Goal: Information Seeking & Learning: Understand process/instructions

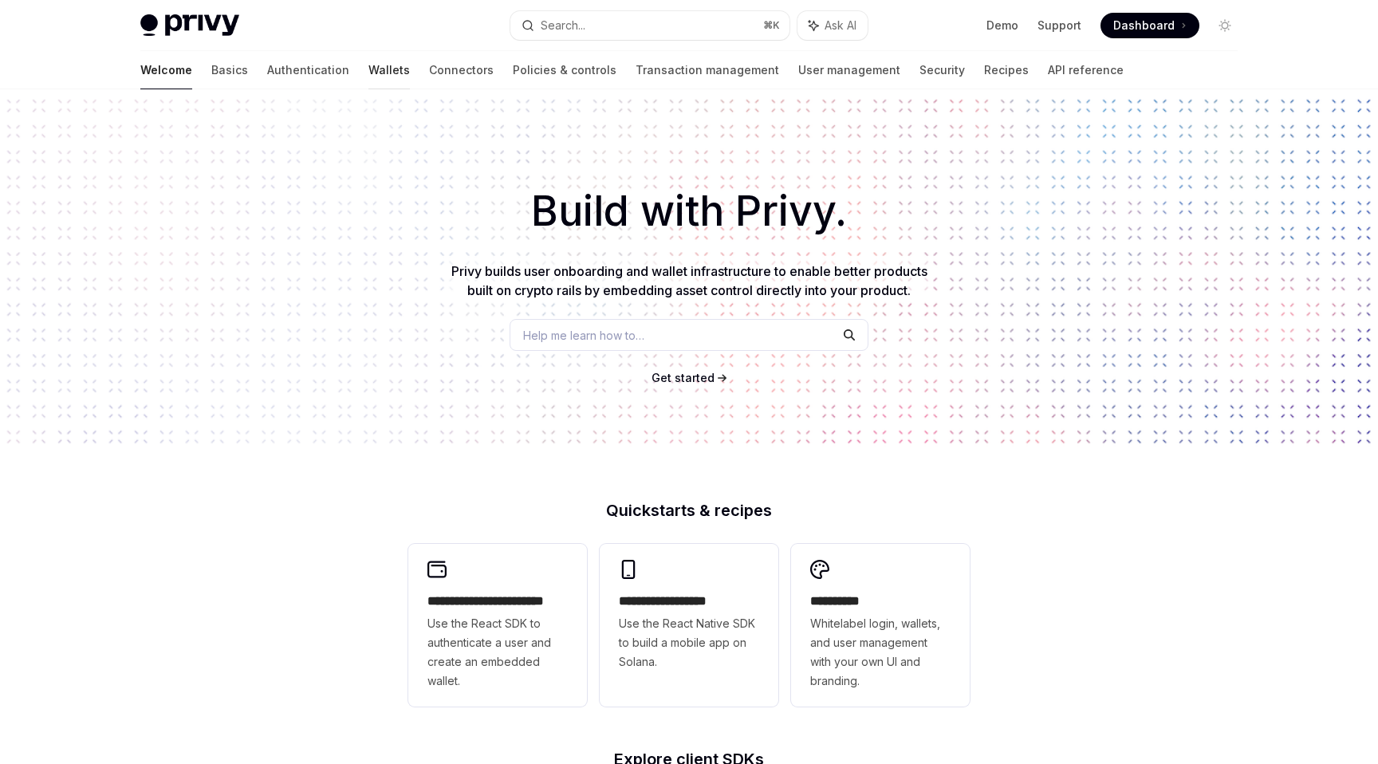
click at [368, 67] on link "Wallets" at bounding box center [388, 70] width 41 height 38
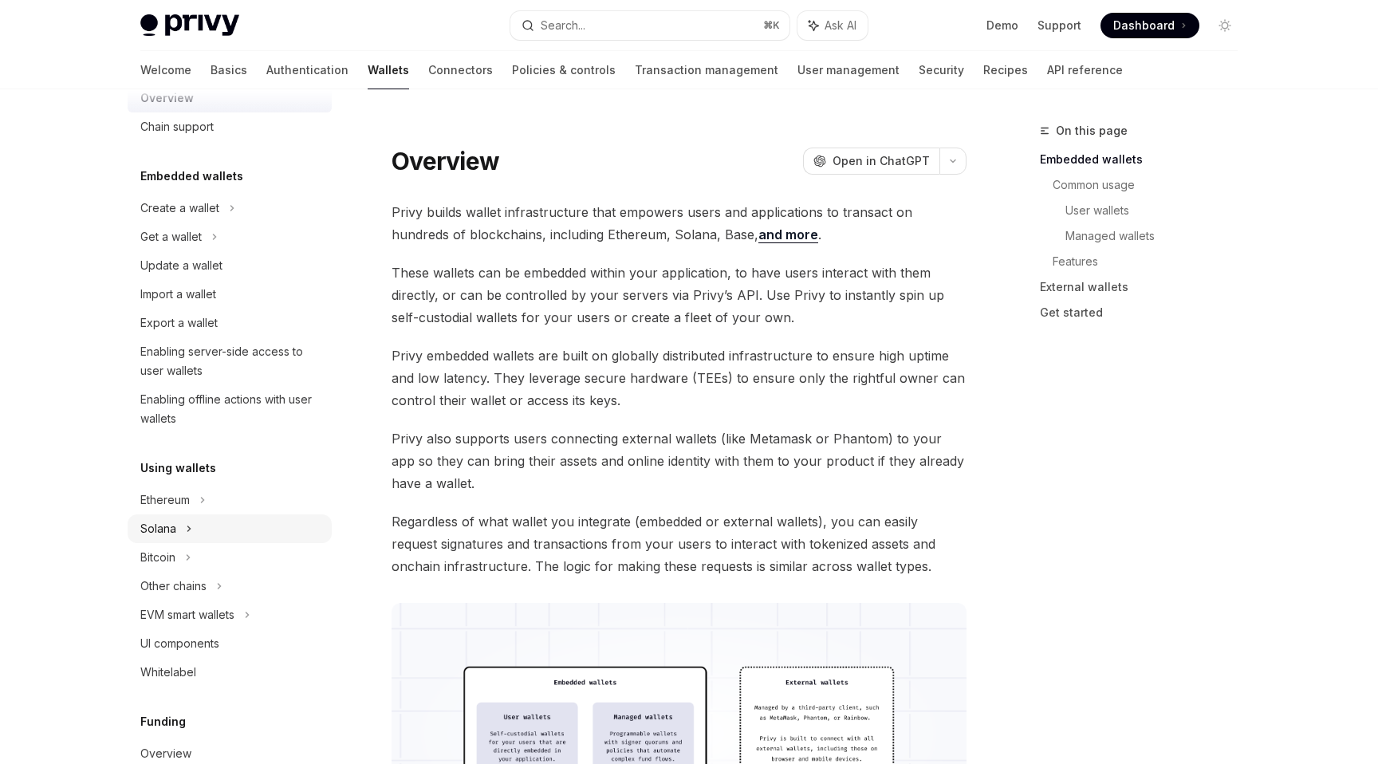
scroll to position [69, 0]
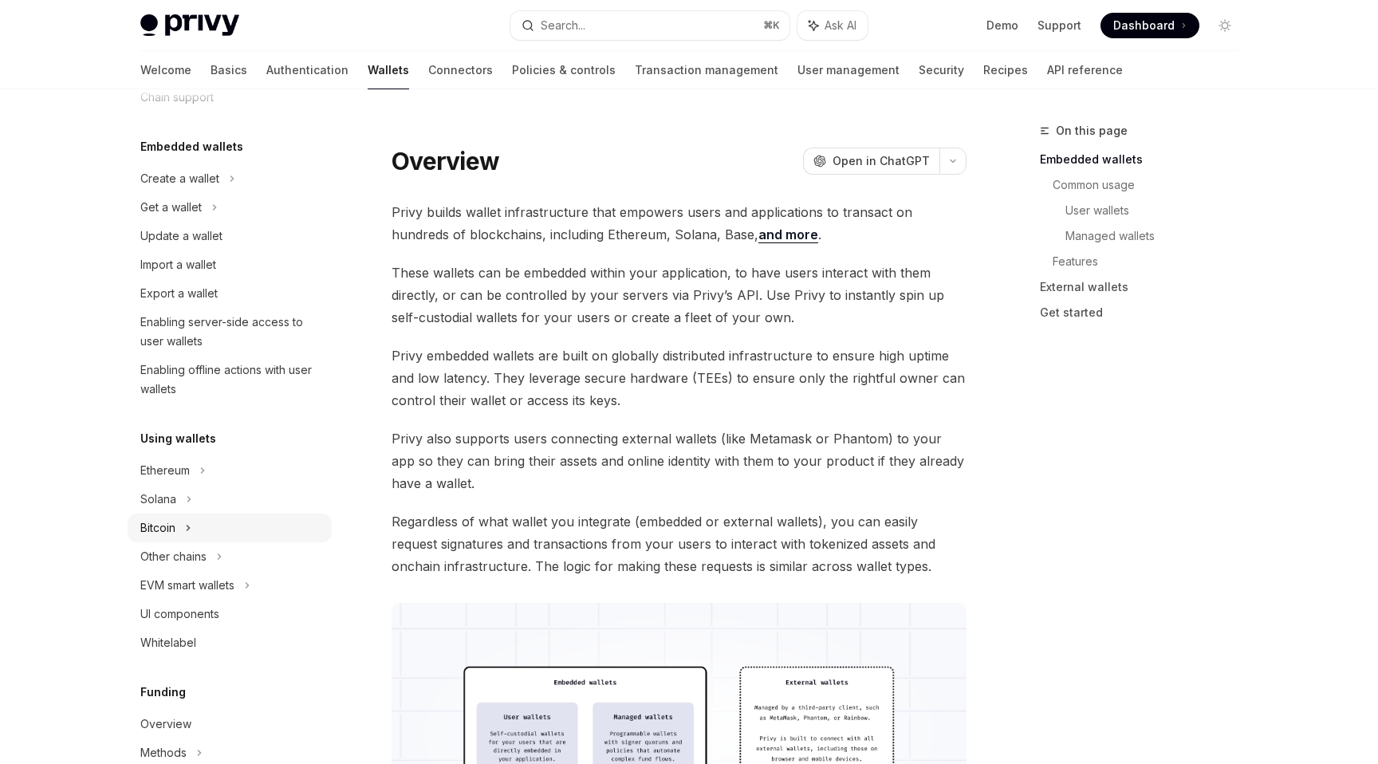
click at [175, 533] on div "Bitcoin" at bounding box center [157, 527] width 35 height 19
type textarea "*"
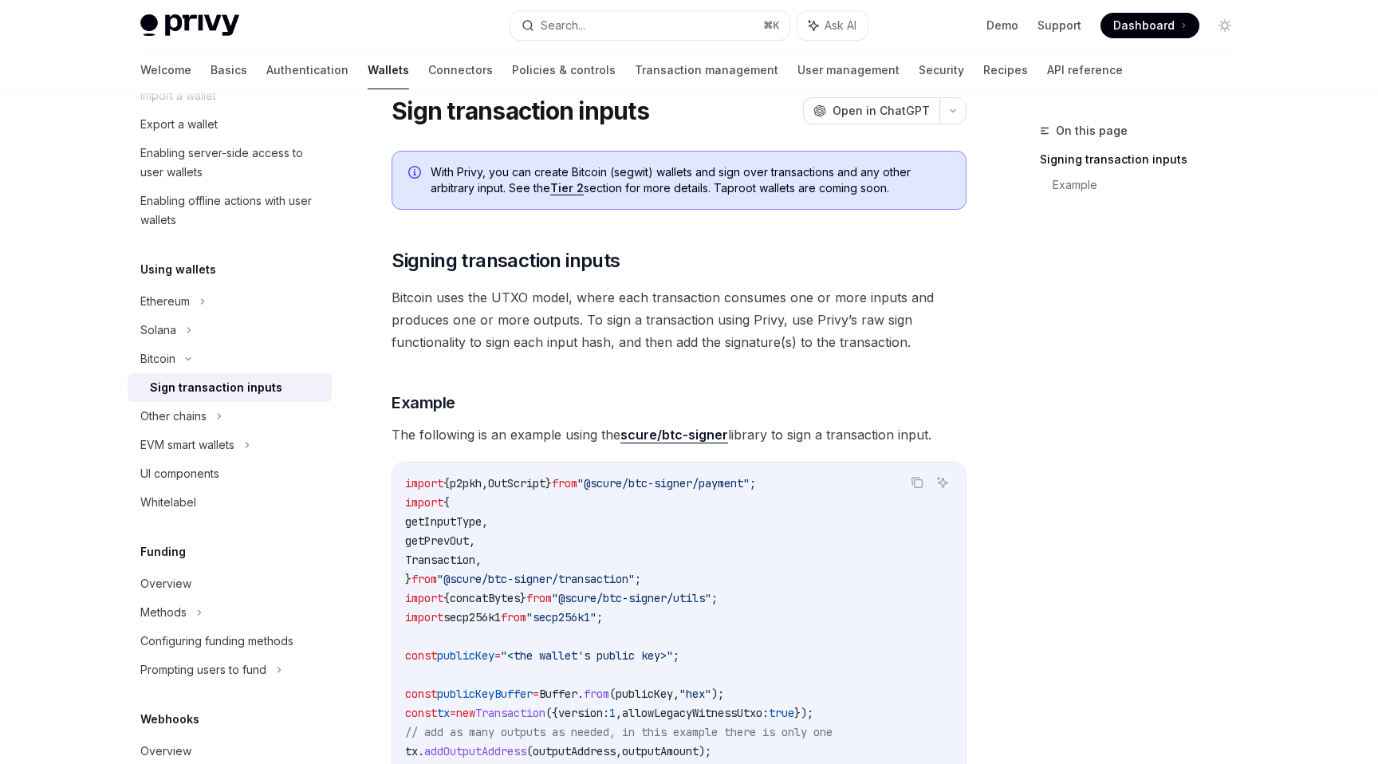
scroll to position [15, 0]
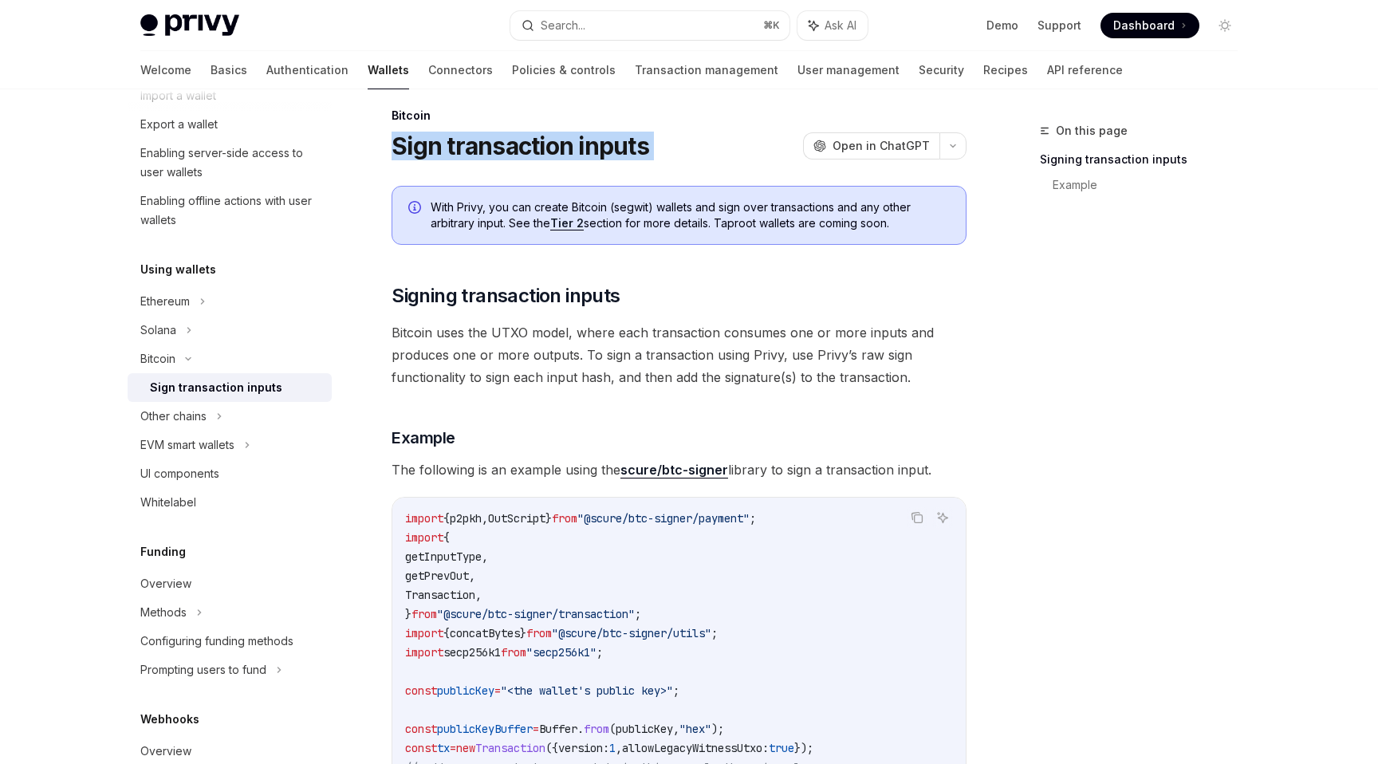
drag, startPoint x: 386, startPoint y: 149, endPoint x: 804, endPoint y: 151, distance: 417.8
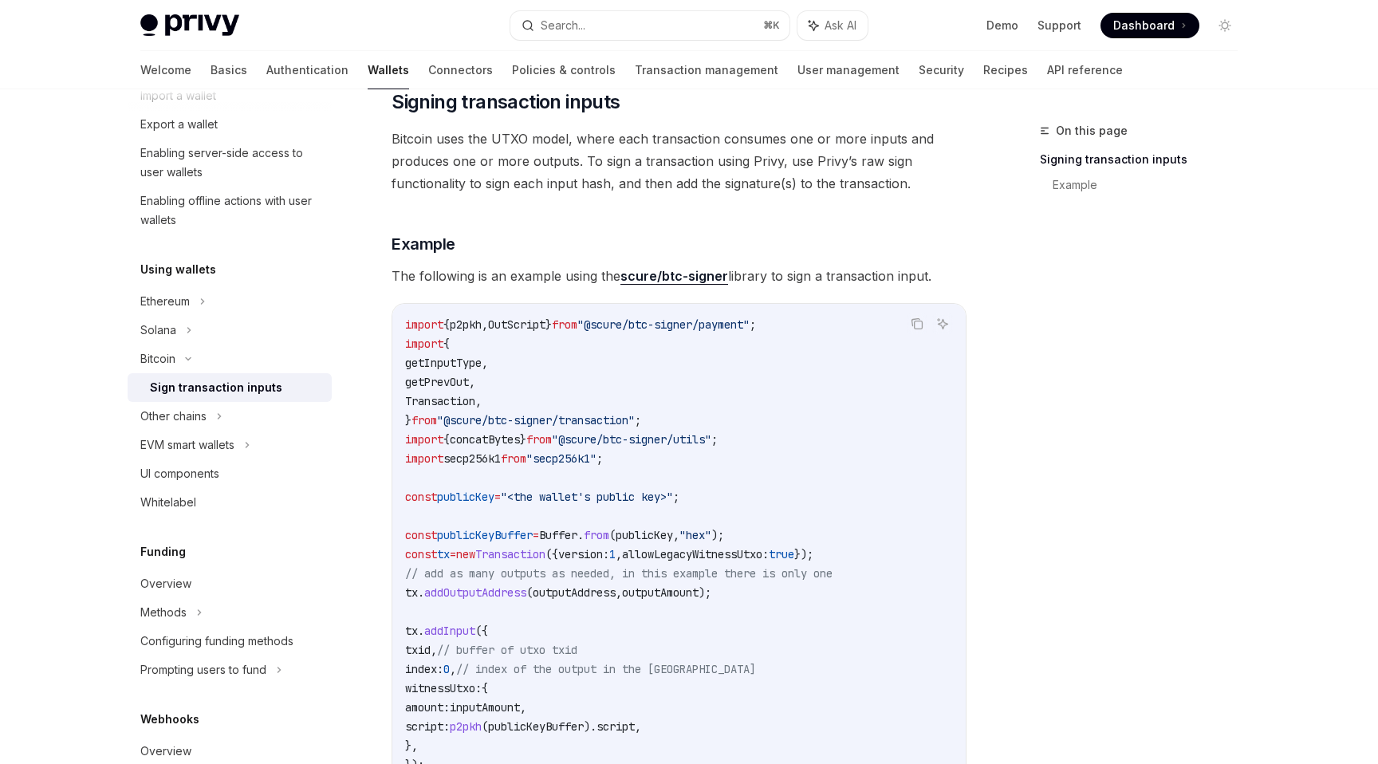
scroll to position [241, 0]
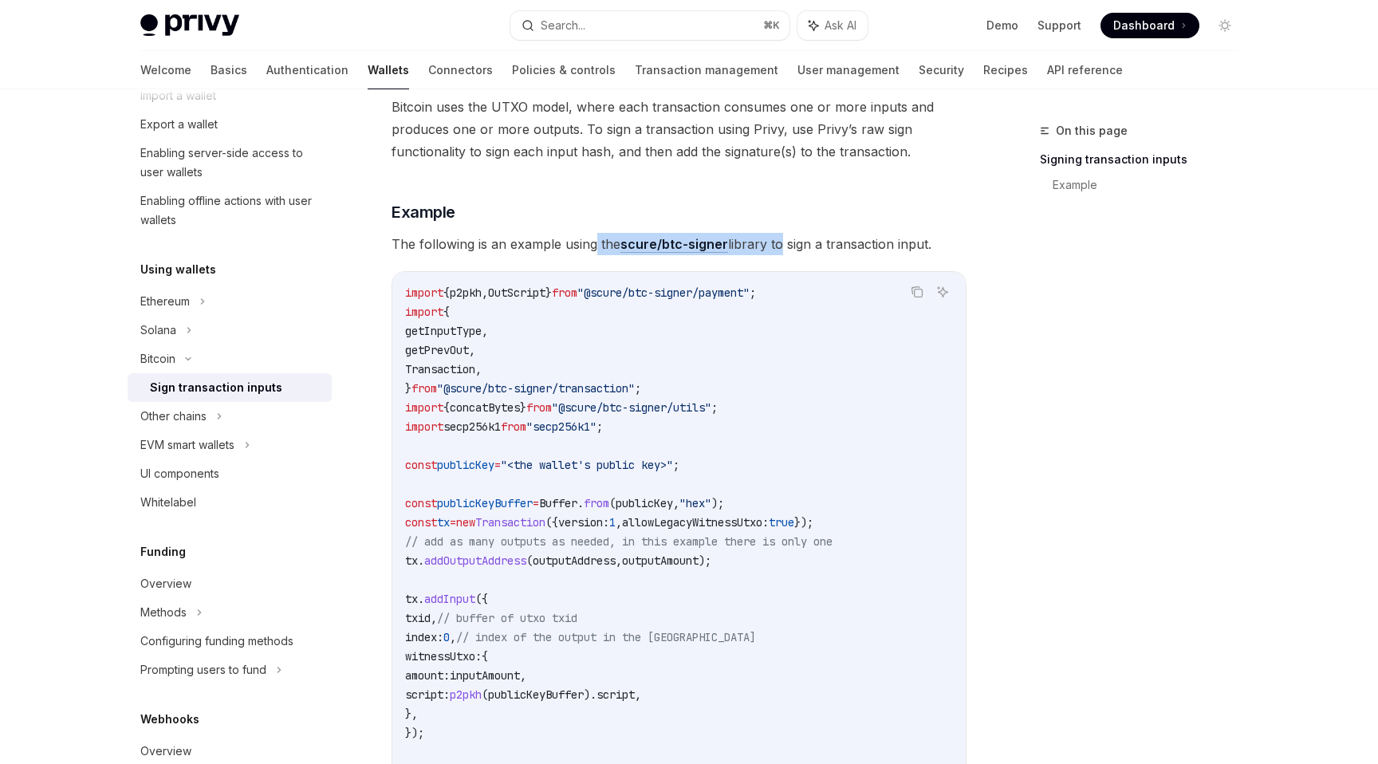
drag, startPoint x: 596, startPoint y: 245, endPoint x: 775, endPoint y: 250, distance: 179.5
click at [775, 250] on span "The following is an example using the scure/btc-signer library to sign a transa…" at bounding box center [678, 244] width 575 height 22
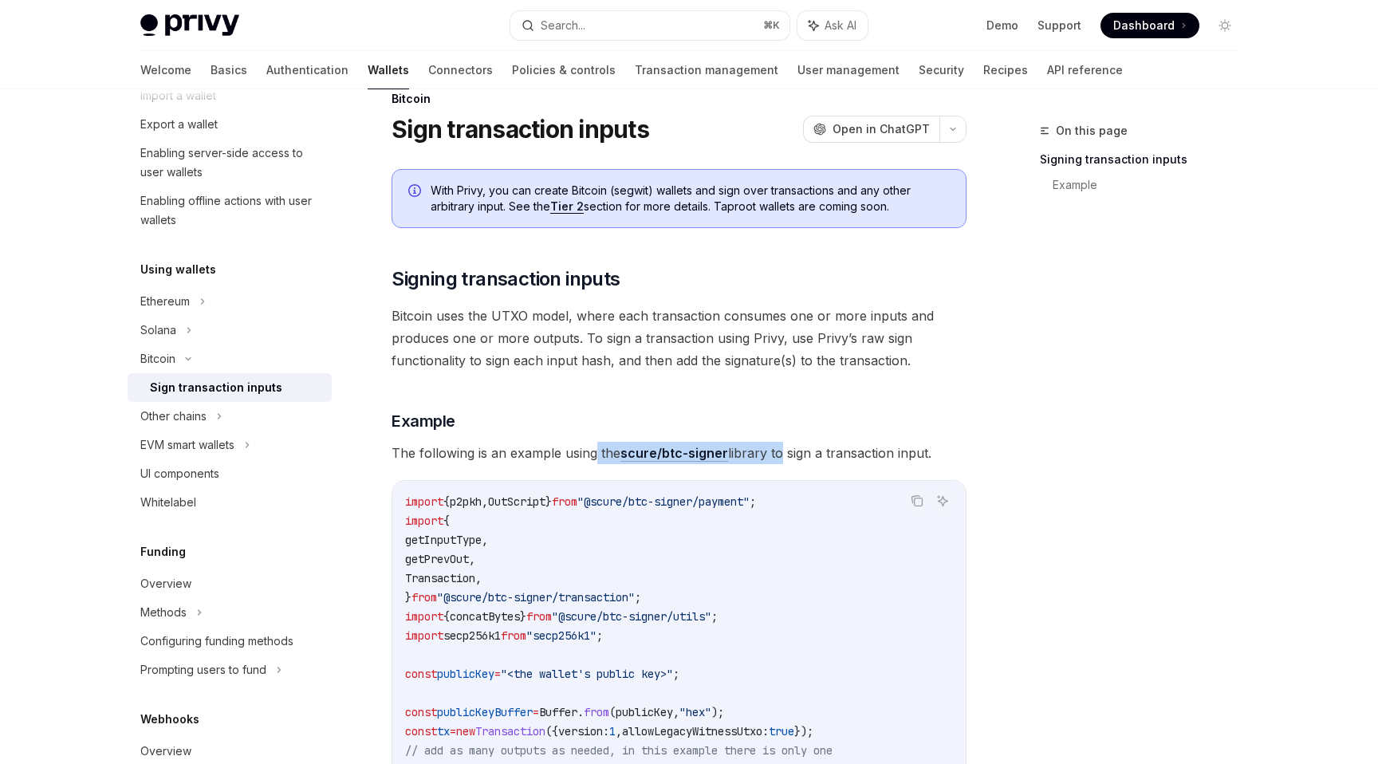
scroll to position [0, 0]
